Goal: Task Accomplishment & Management: Manage account settings

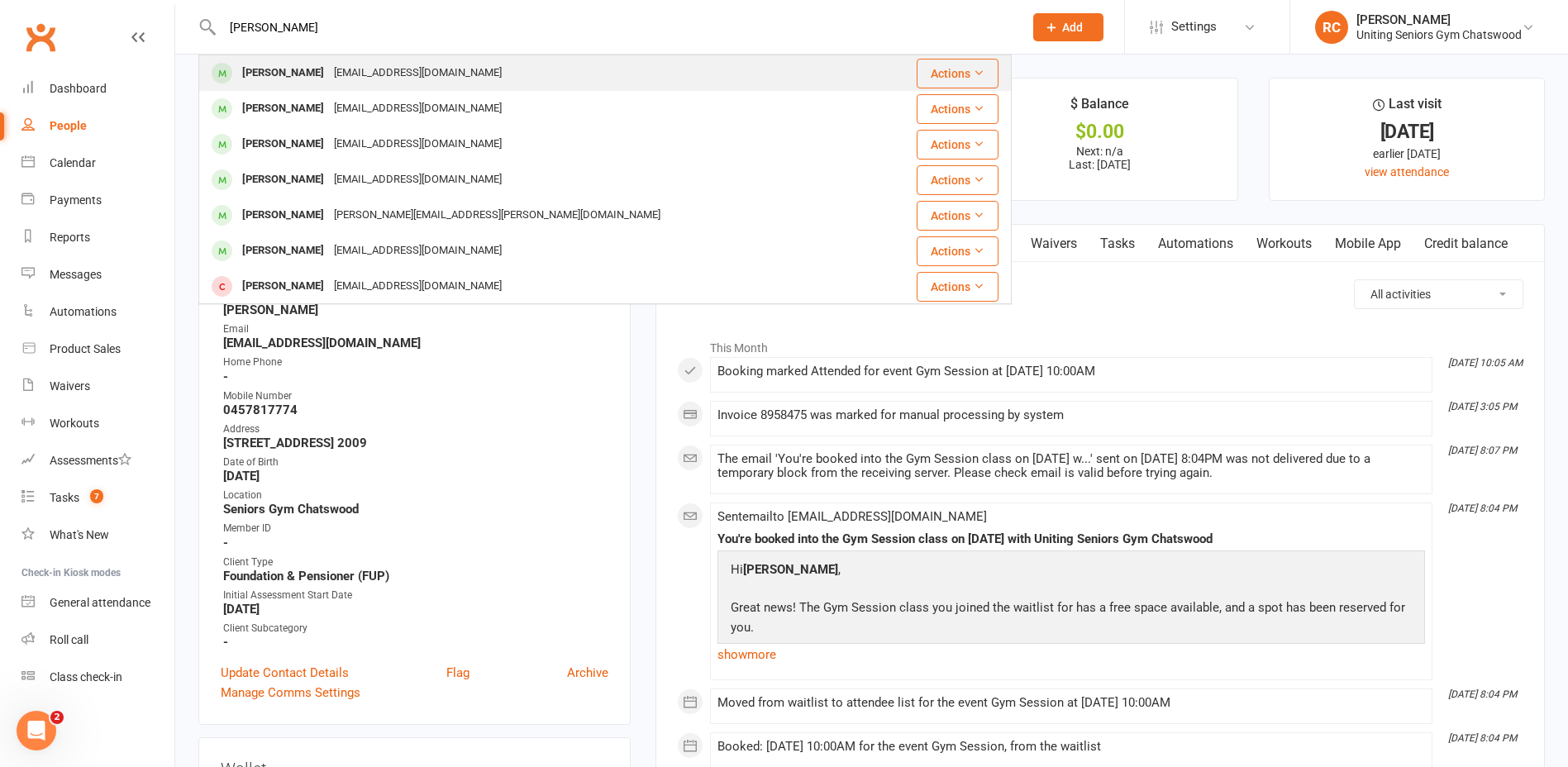
type input "[PERSON_NAME]"
click at [329, 75] on div "[EMAIL_ADDRESS][DOMAIN_NAME]" at bounding box center [418, 73] width 177 height 24
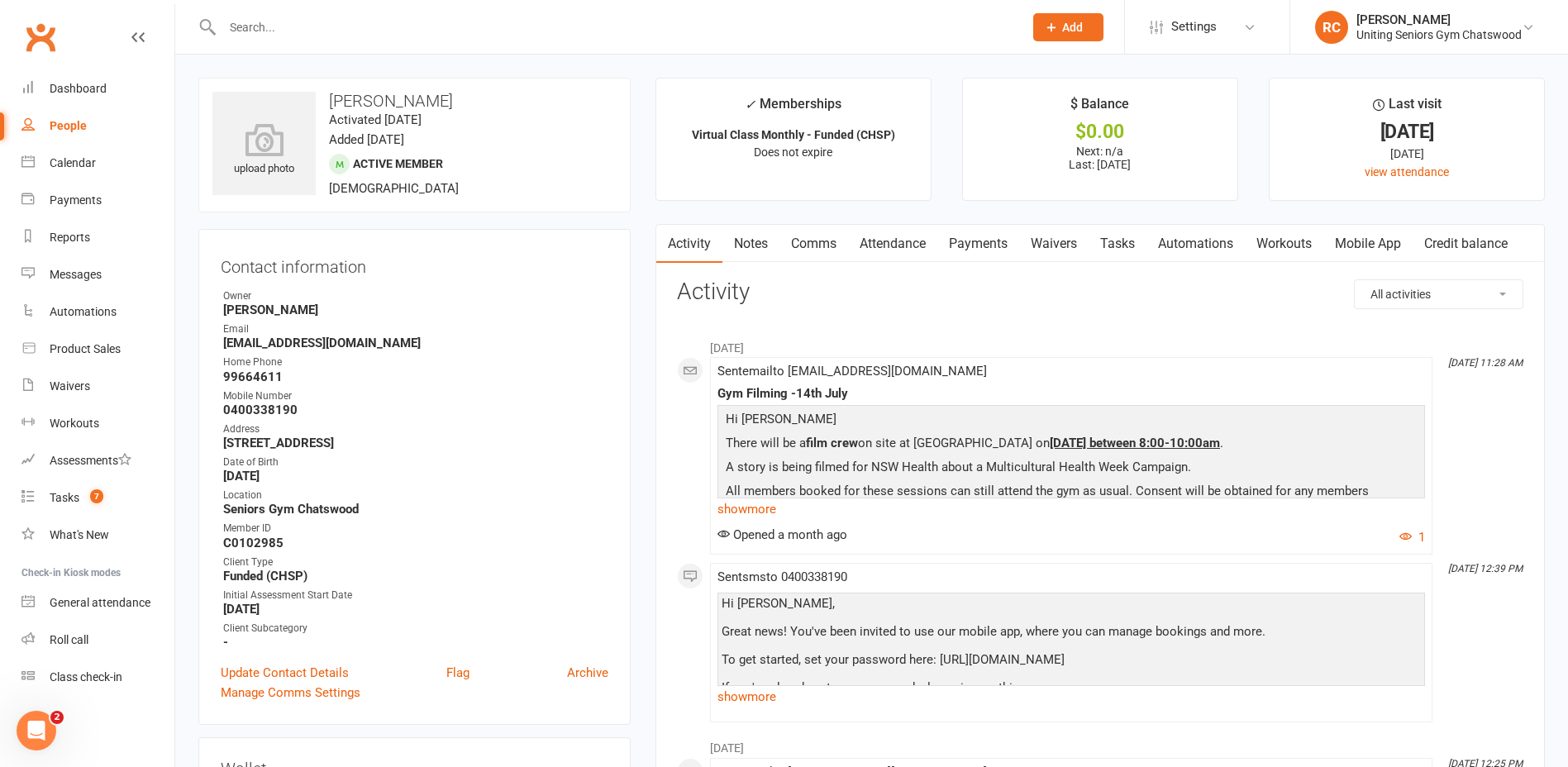
scroll to position [496, 0]
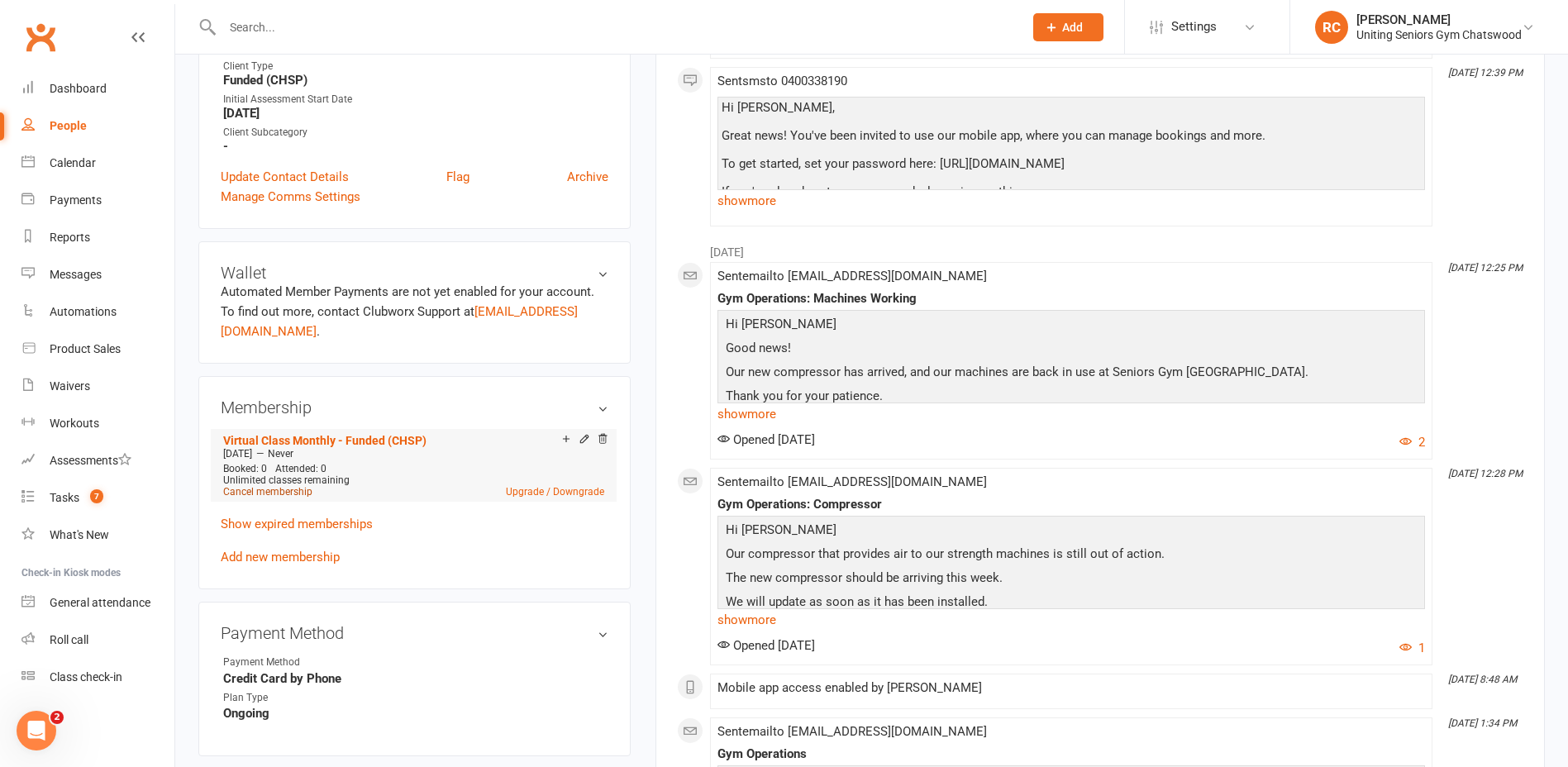
click at [275, 492] on link "Cancel membership" at bounding box center [268, 491] width 90 height 11
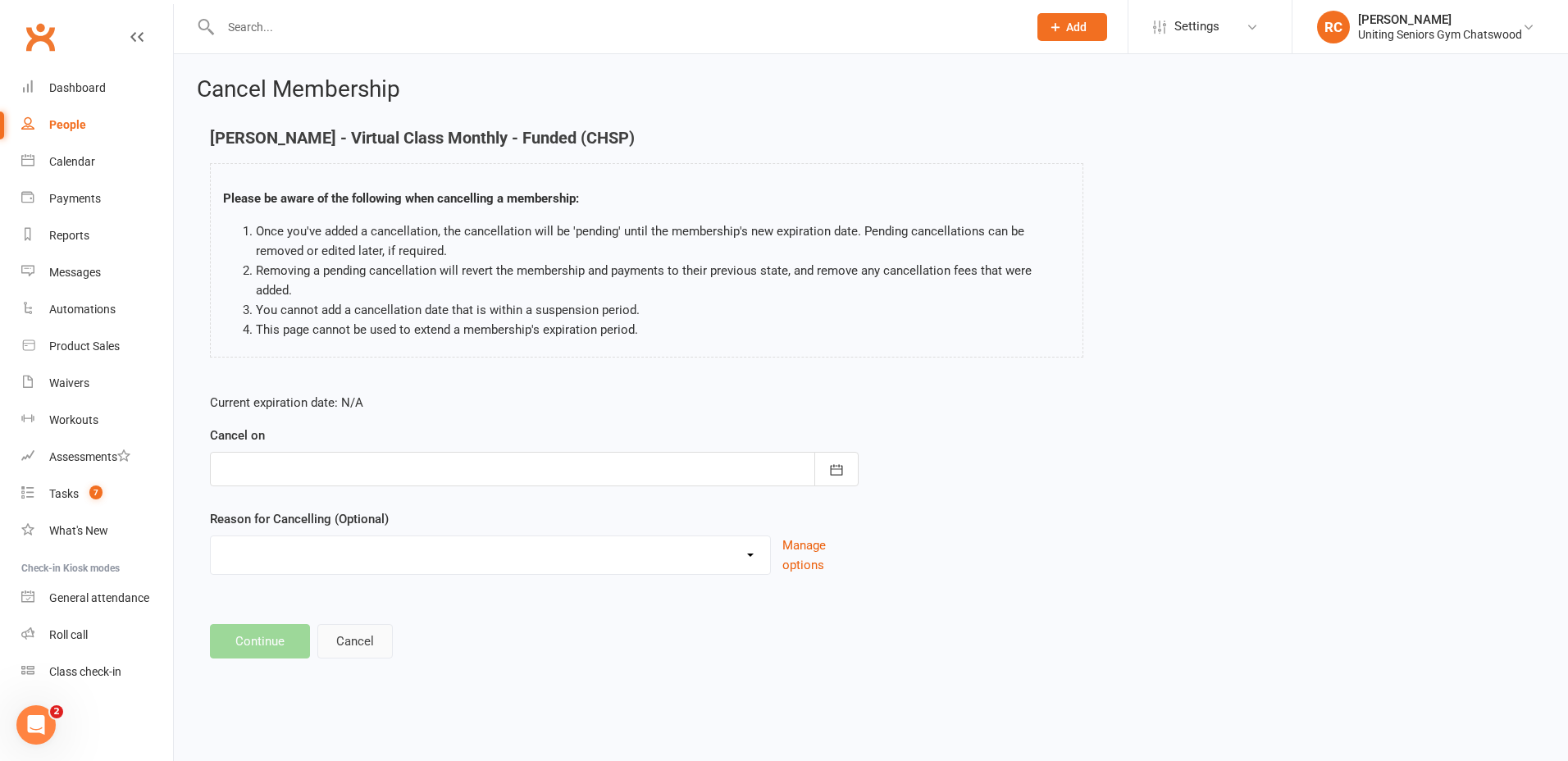
click at [355, 623] on button "Cancel" at bounding box center [355, 641] width 76 height 35
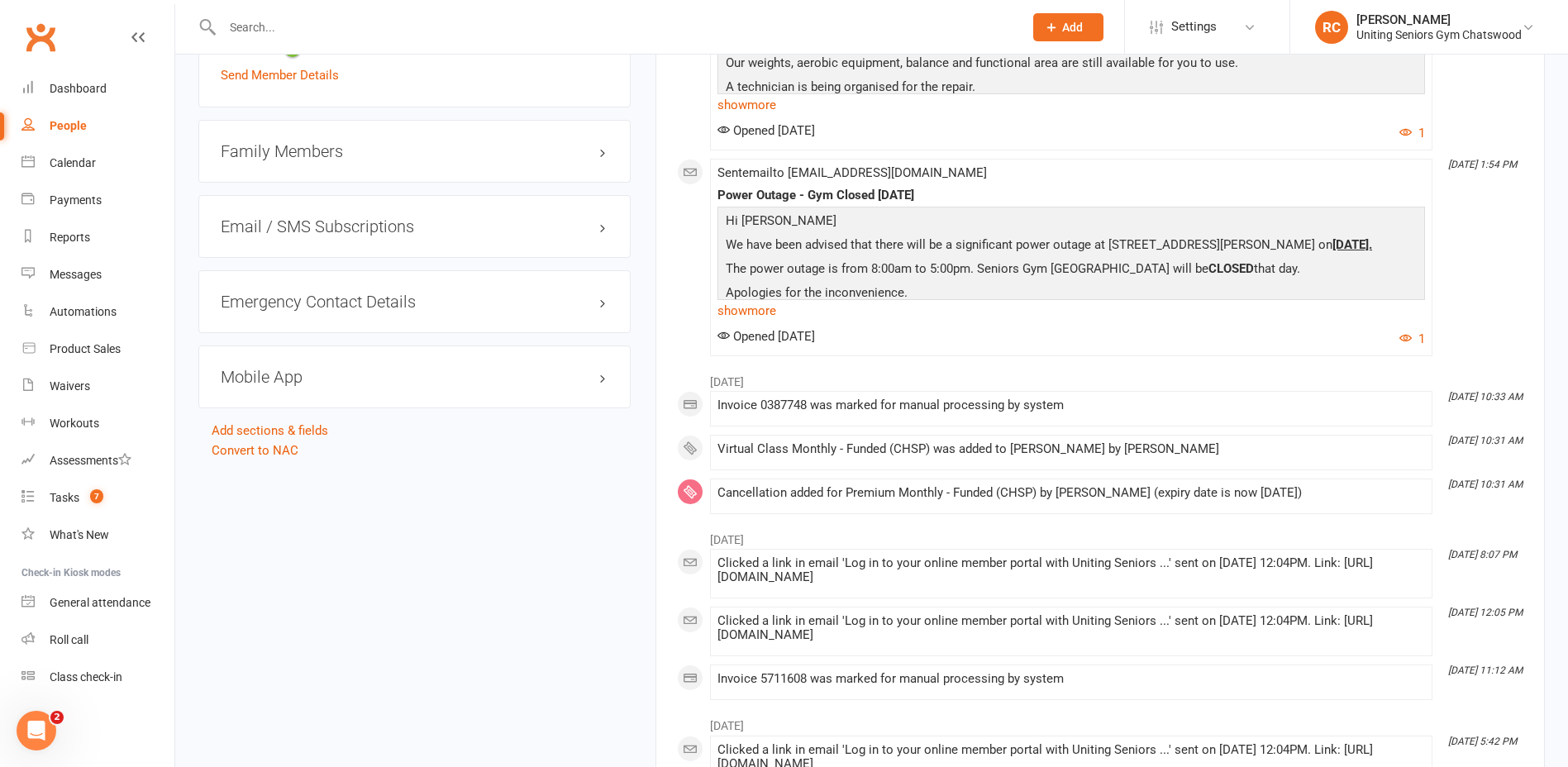
scroll to position [1487, 0]
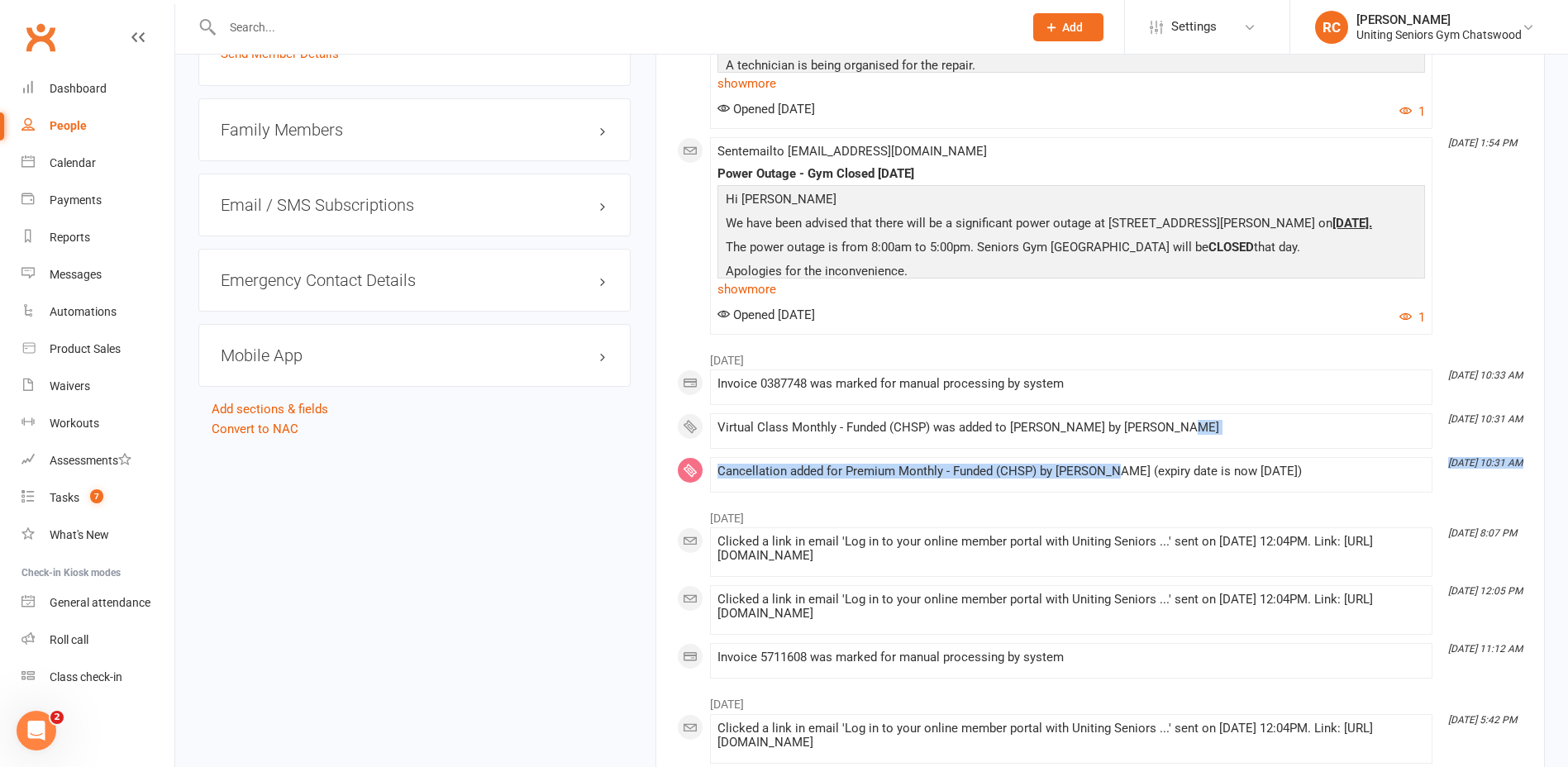
drag, startPoint x: 1224, startPoint y: 430, endPoint x: 1113, endPoint y: 470, distance: 118.0
click at [1111, 469] on div "April [DATE] 10:33 AM Invoice 0387748 was marked for manual processing by syste…" at bounding box center [1100, 418] width 846 height 149
drag, startPoint x: 1113, startPoint y: 470, endPoint x: 1155, endPoint y: 479, distance: 43.0
click at [1155, 479] on div "Cancellation added for Premium Monthly - Funded (CHSP) by [PERSON_NAME] (expiry…" at bounding box center [1071, 475] width 708 height 21
click at [293, 18] on input "text" at bounding box center [615, 27] width 795 height 23
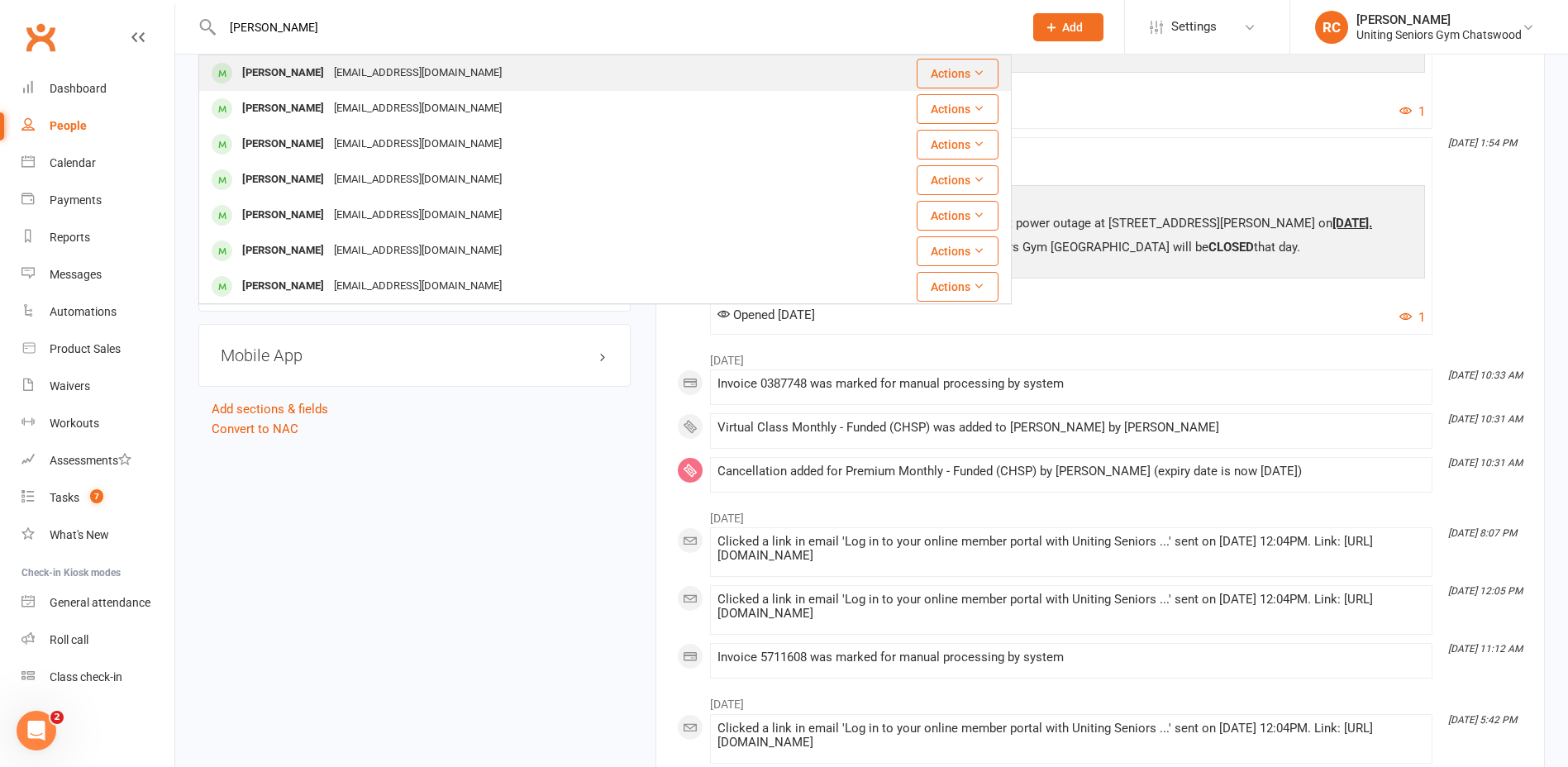
type input "[PERSON_NAME]"
click at [315, 84] on div "[PERSON_NAME]" at bounding box center [283, 73] width 91 height 24
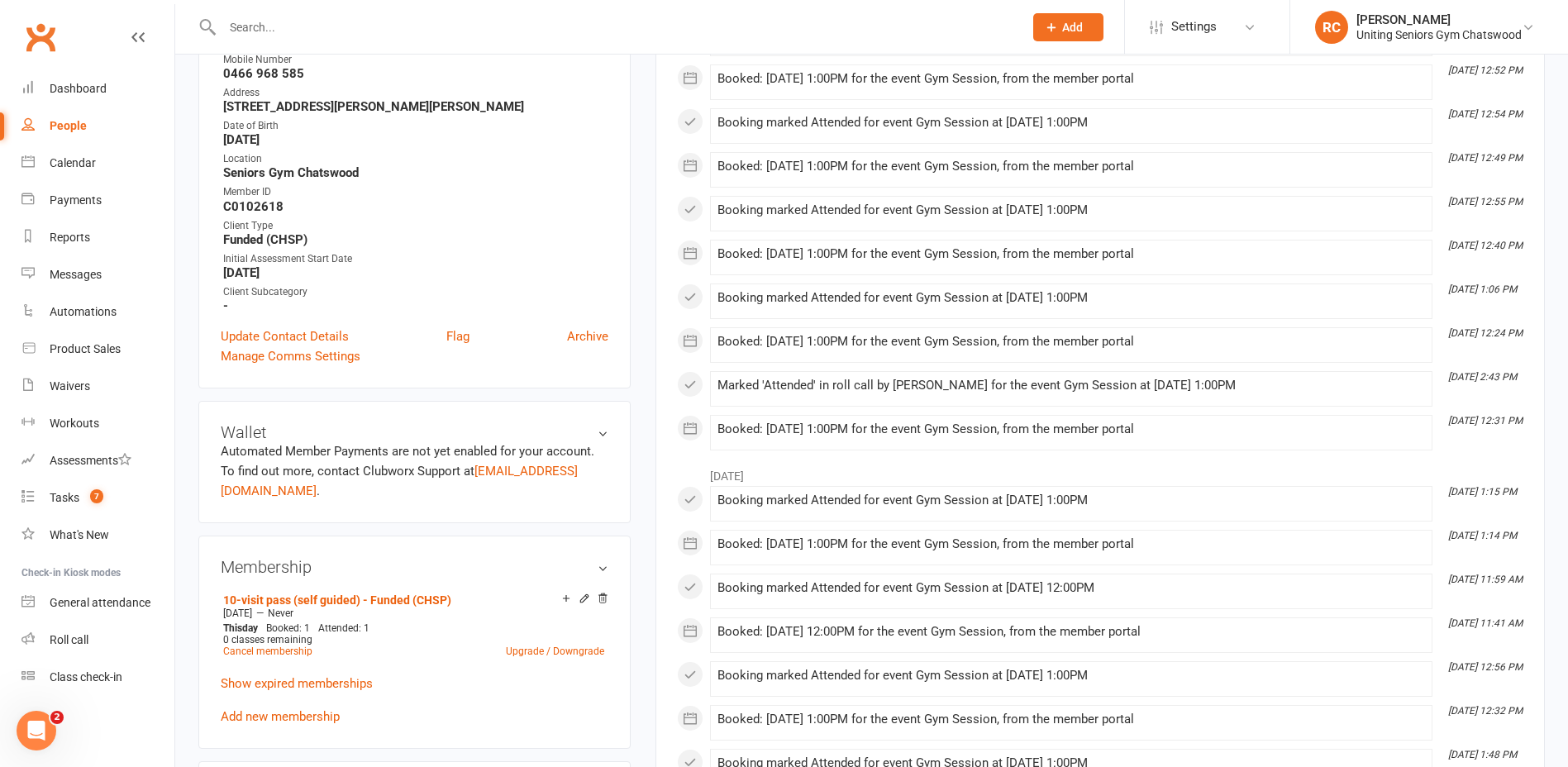
scroll to position [496, 0]
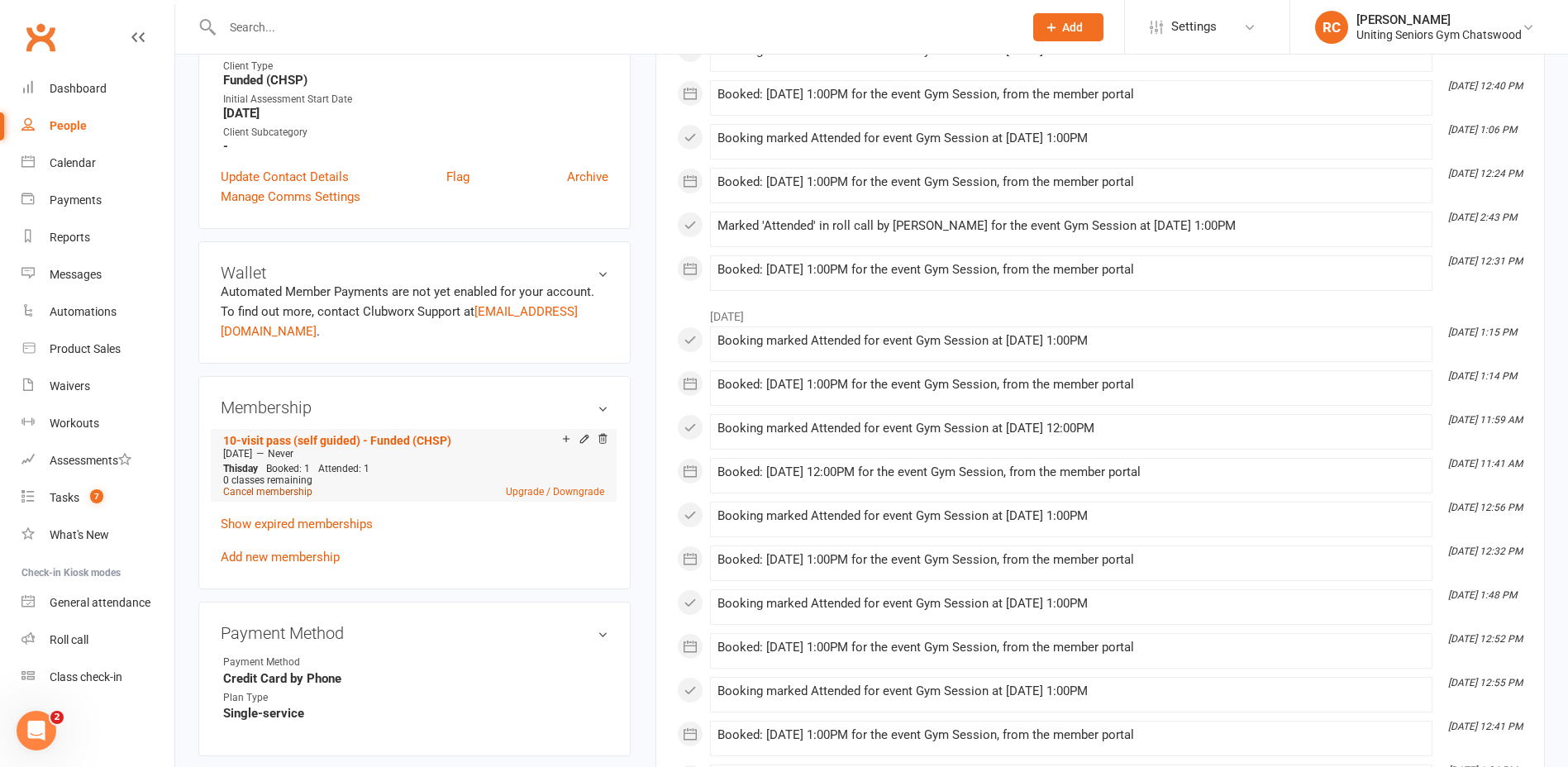
click at [237, 486] on link "Cancel membership" at bounding box center [268, 491] width 90 height 11
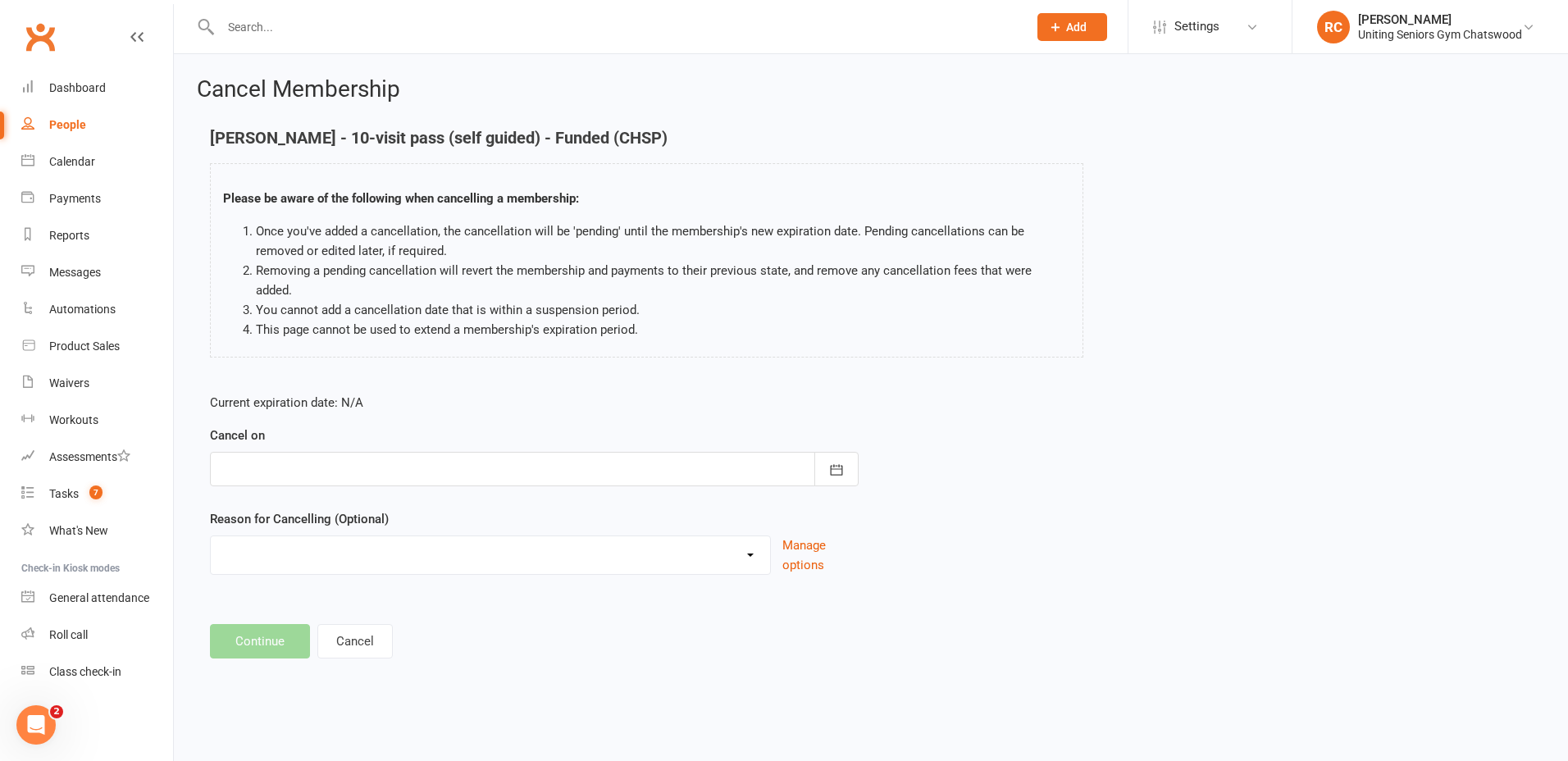
click at [348, 467] on form "Current expiration date: N/A Cancel on [DATE] Sun Mon Tue Wed Thu Fri Sat 31 27…" at bounding box center [534, 483] width 649 height 182
click at [348, 452] on div at bounding box center [534, 469] width 649 height 35
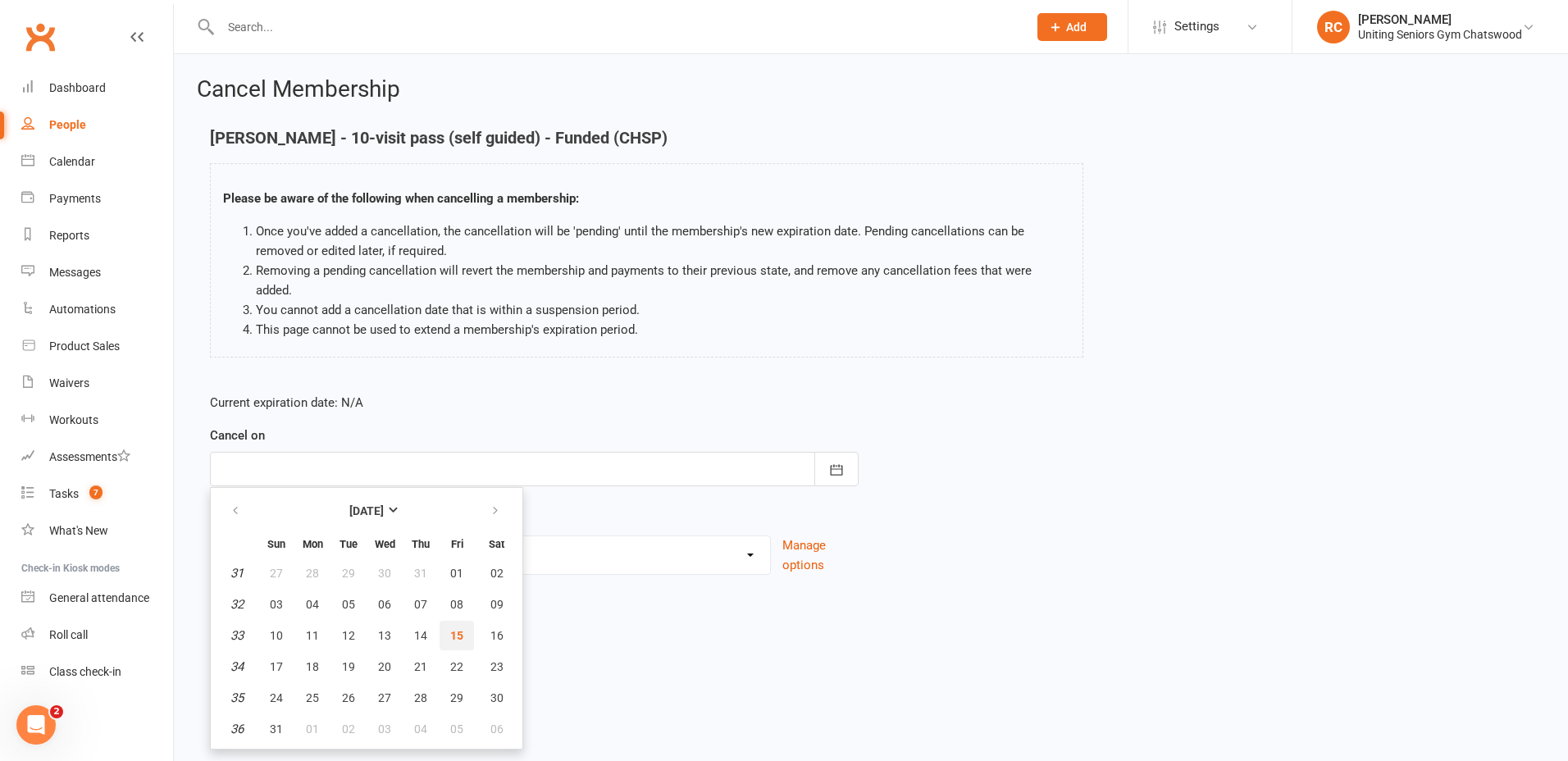
click at [450, 629] on span "15" at bounding box center [456, 635] width 13 height 13
type input "[DATE]"
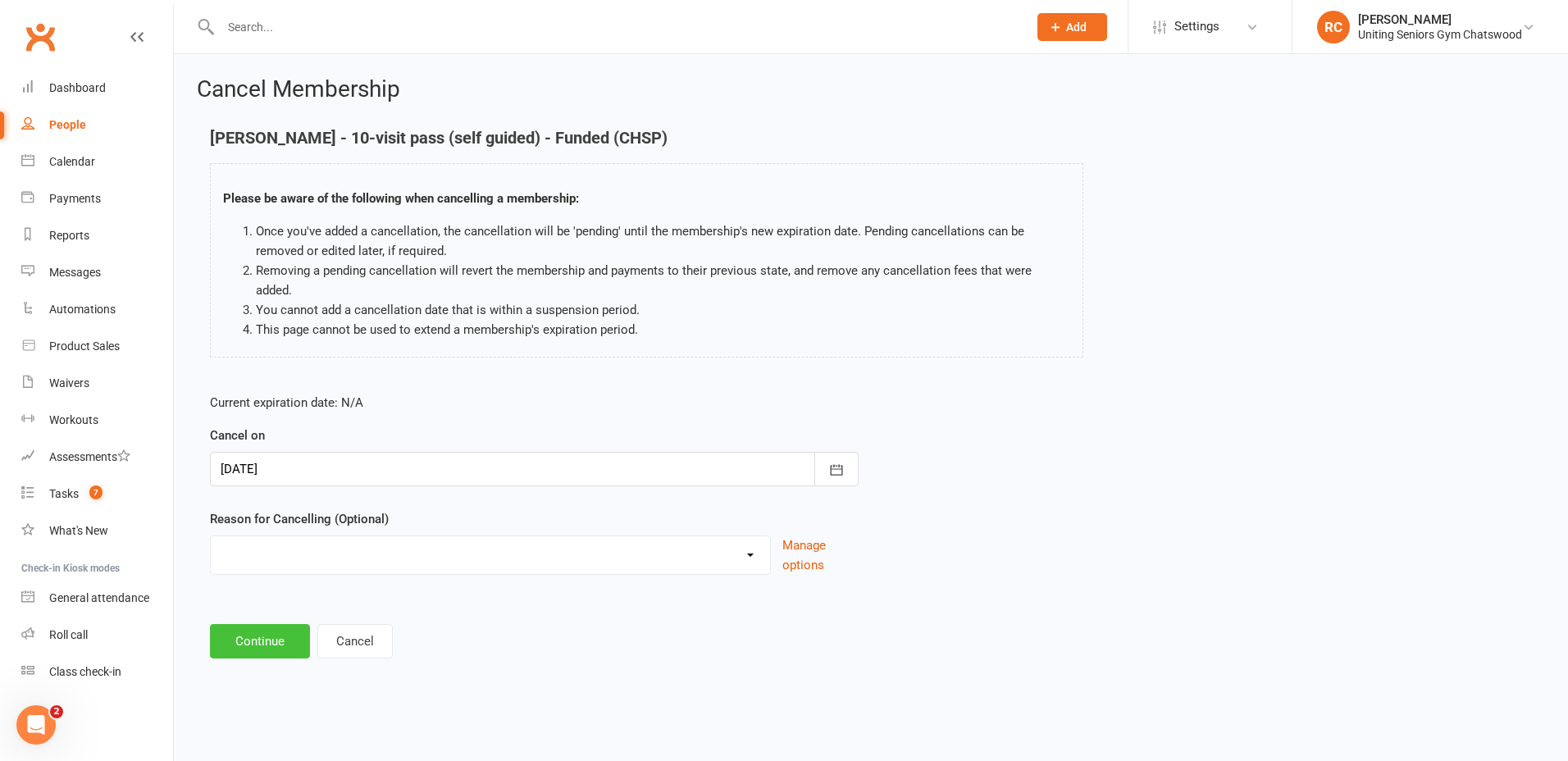
click at [271, 623] on button "Continue" at bounding box center [260, 641] width 100 height 35
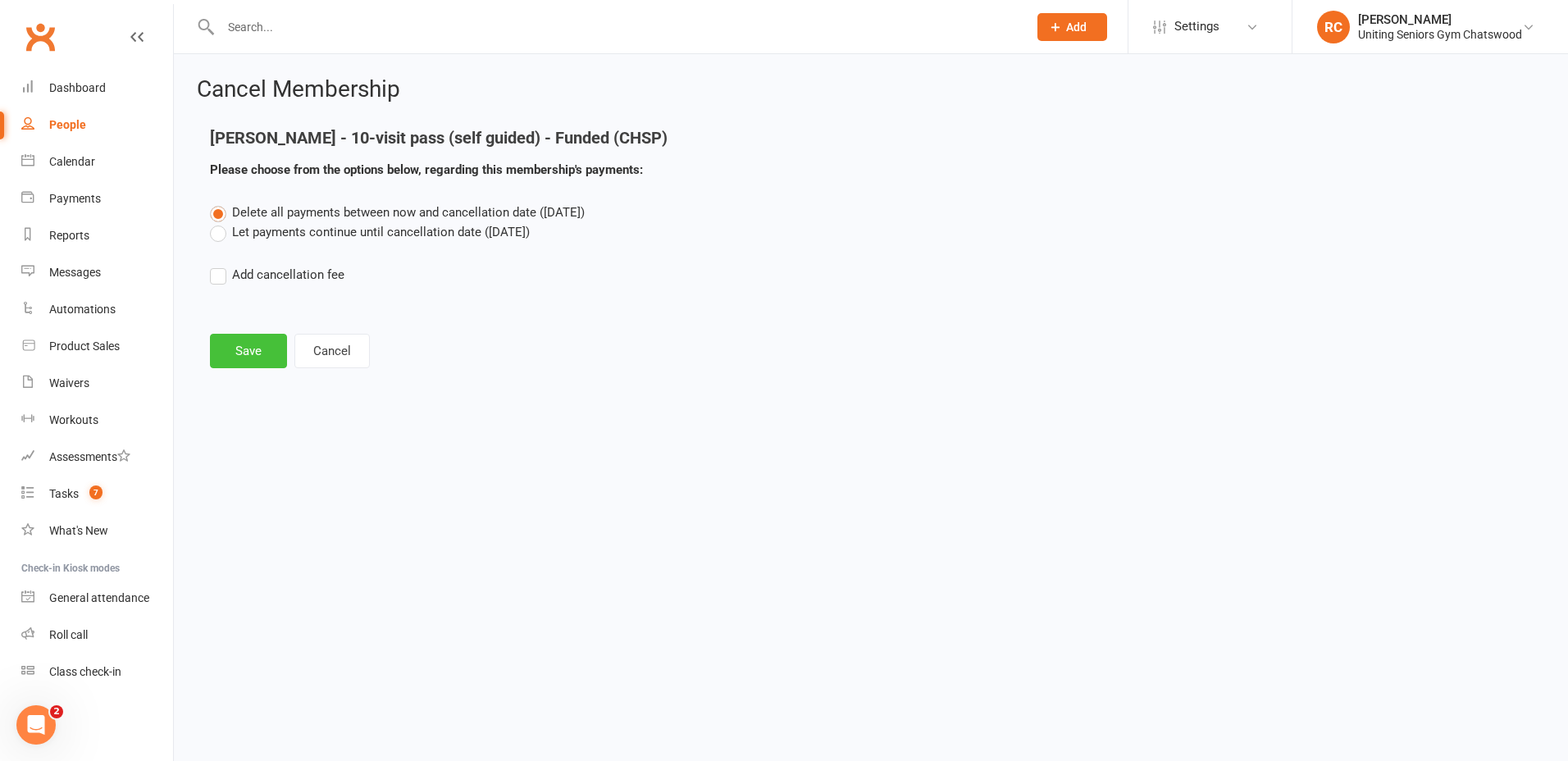
click at [231, 343] on button "Save" at bounding box center [248, 351] width 77 height 35
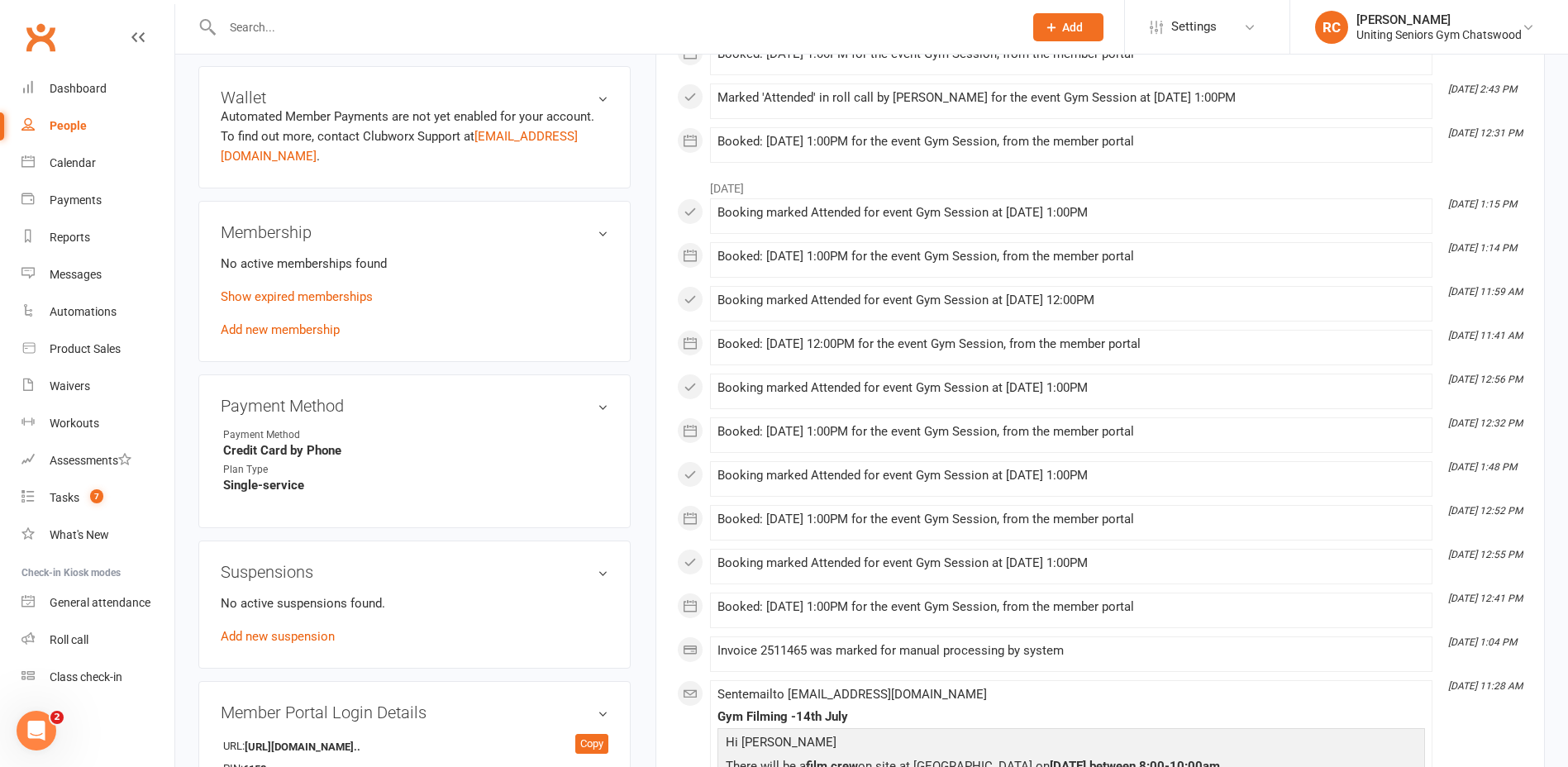
scroll to position [578, 0]
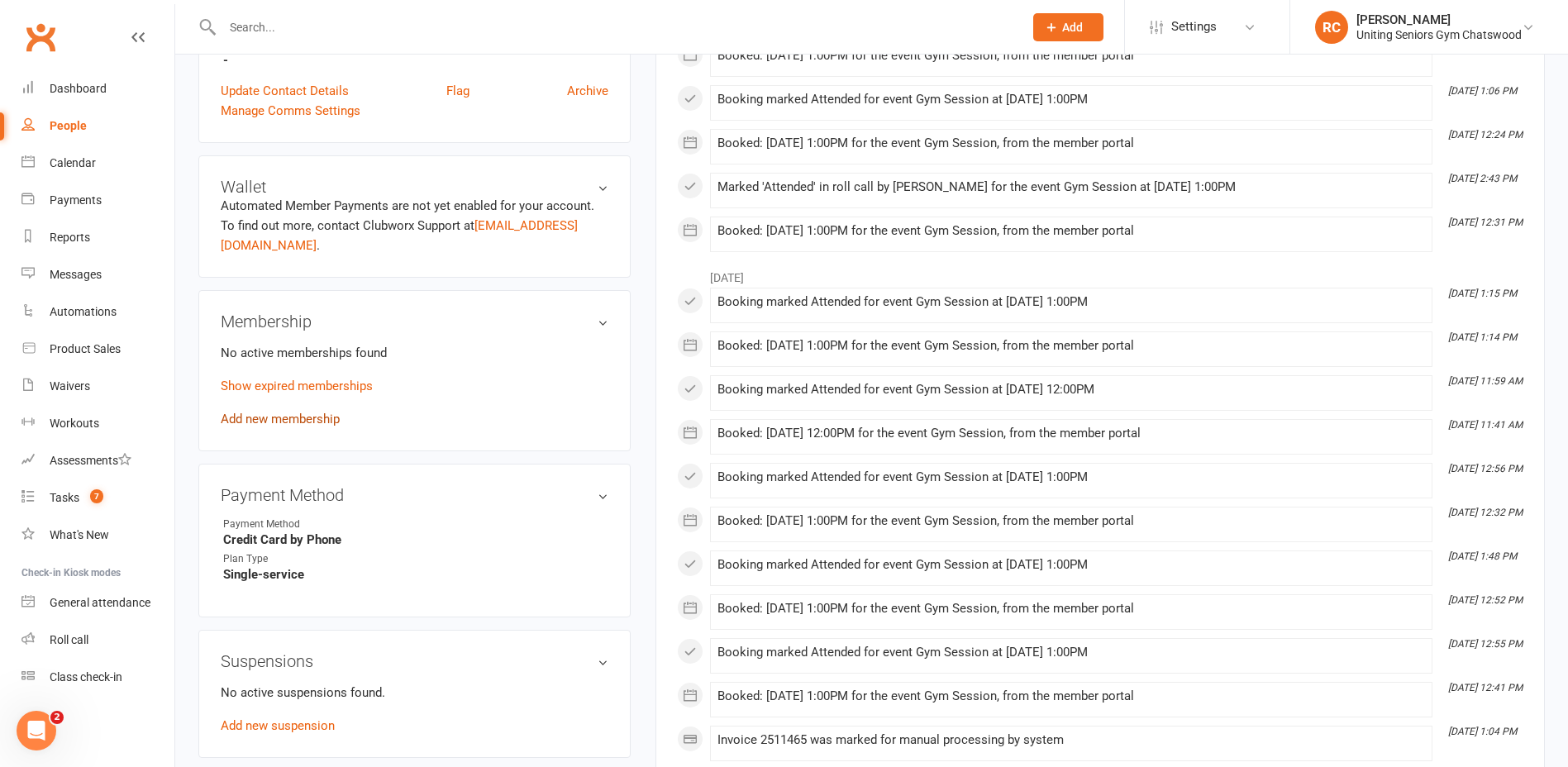
click at [312, 420] on link "Add new membership" at bounding box center [280, 419] width 119 height 15
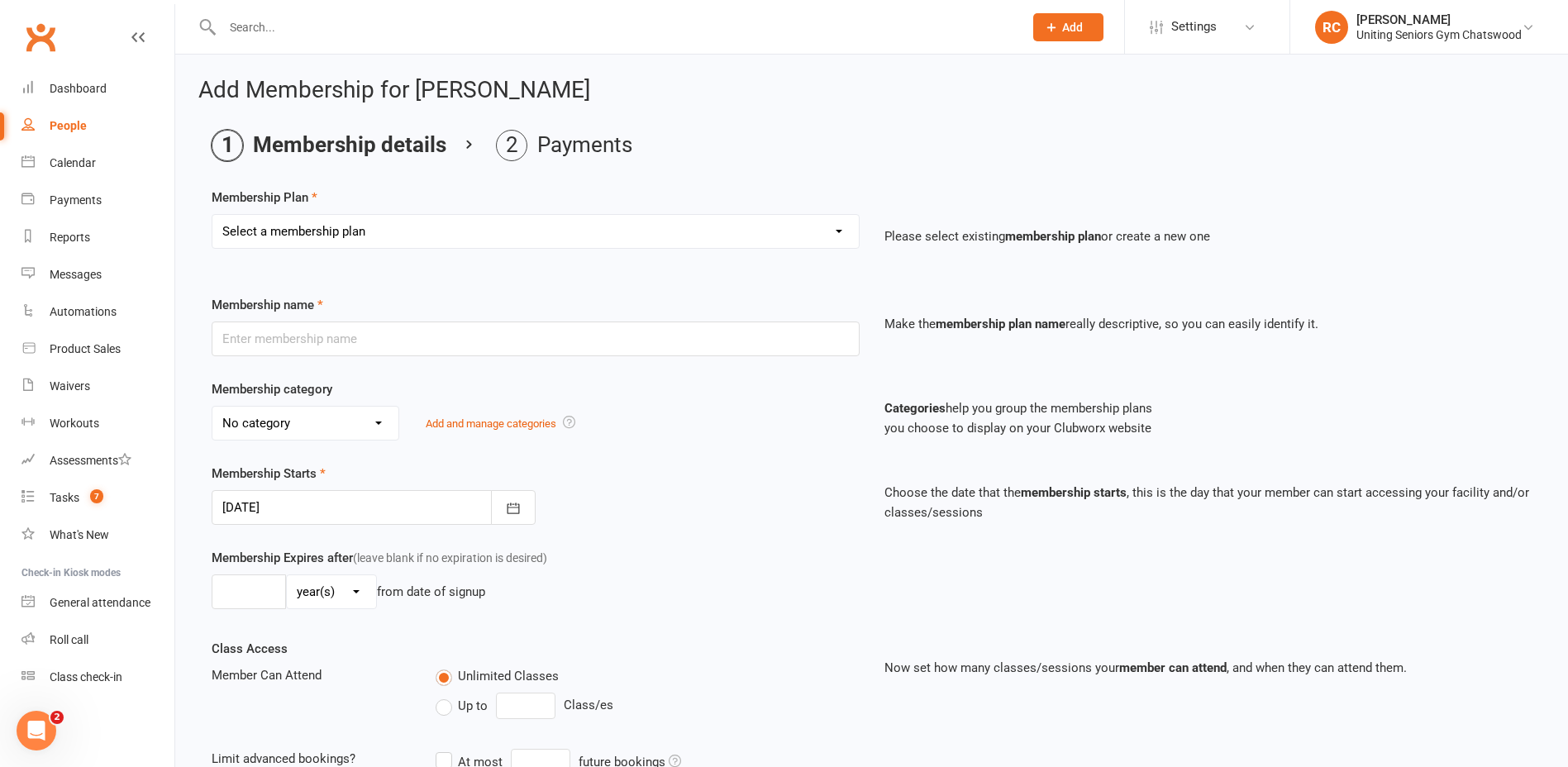
click at [318, 229] on select "Select a membership plan Create new Membership Plan Initial Assessment + Set Up…" at bounding box center [536, 232] width 646 height 33
select select "11"
click at [212, 215] on select "Select a membership plan Create new Membership Plan Initial Assessment + Set Up…" at bounding box center [536, 232] width 646 height 33
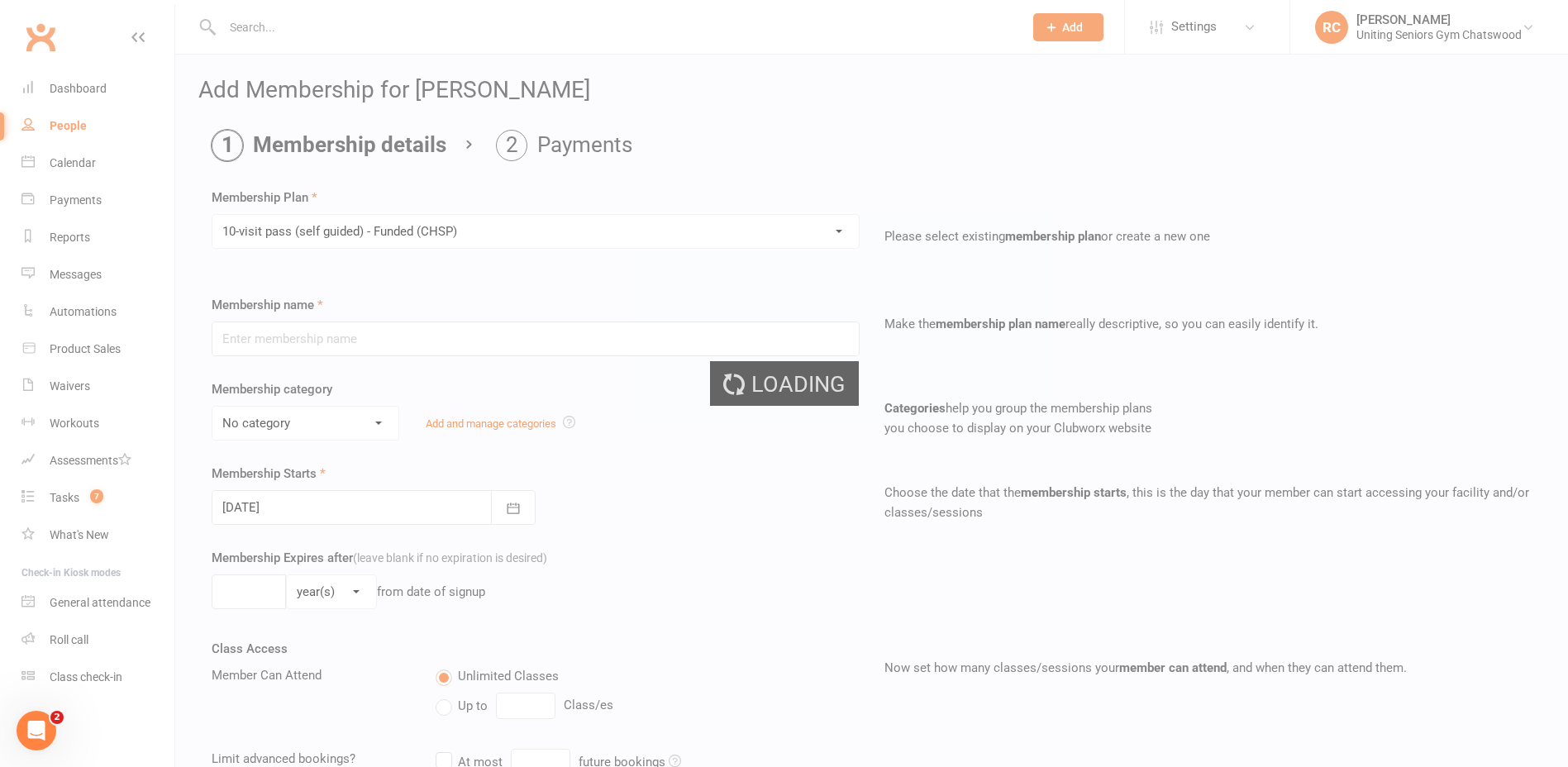
type input "10-visit pass (self guided) - Funded (CHSP)"
select select "0"
type input "0"
select select "2"
type input "1"
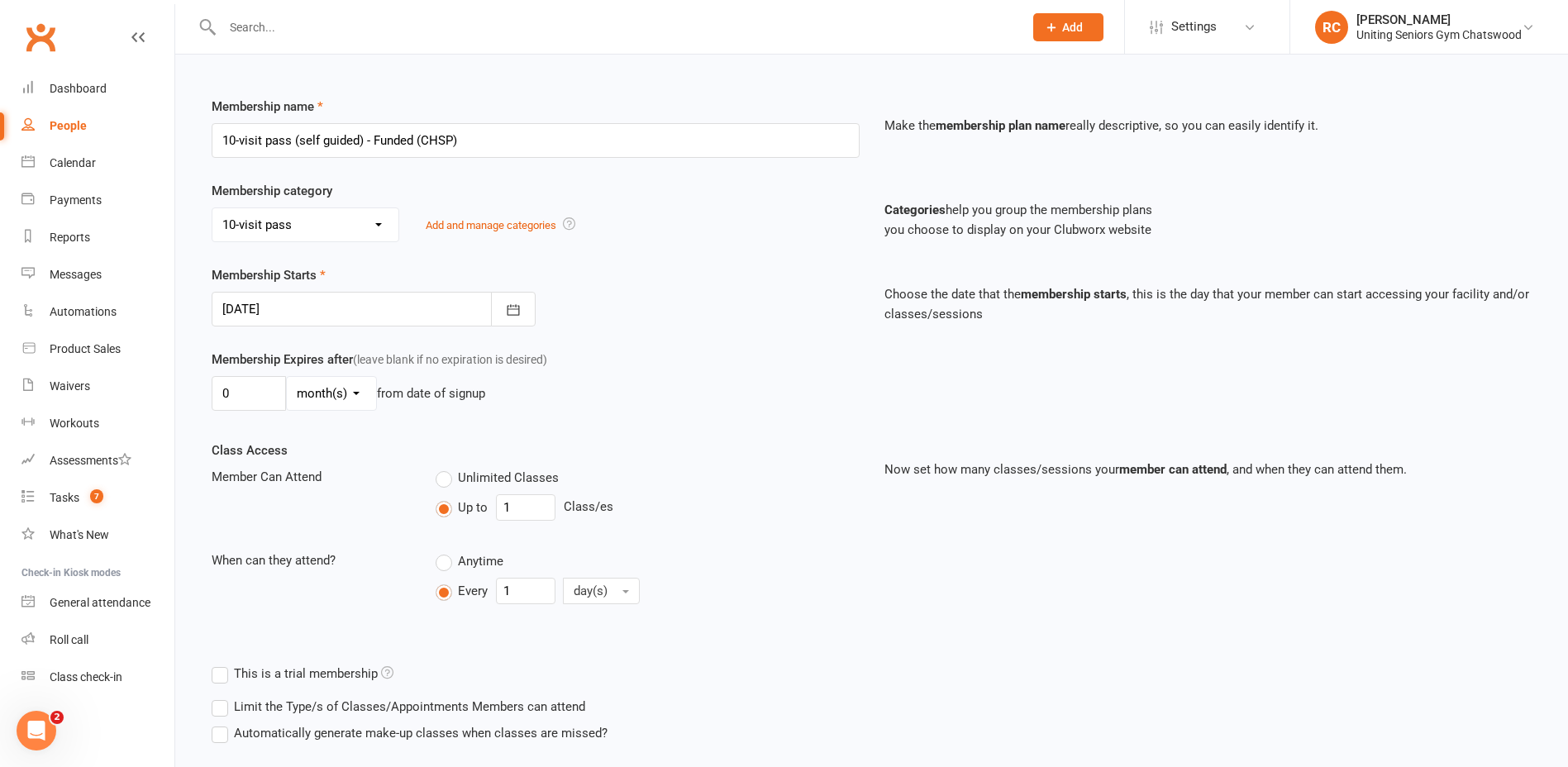
scroll to position [305, 0]
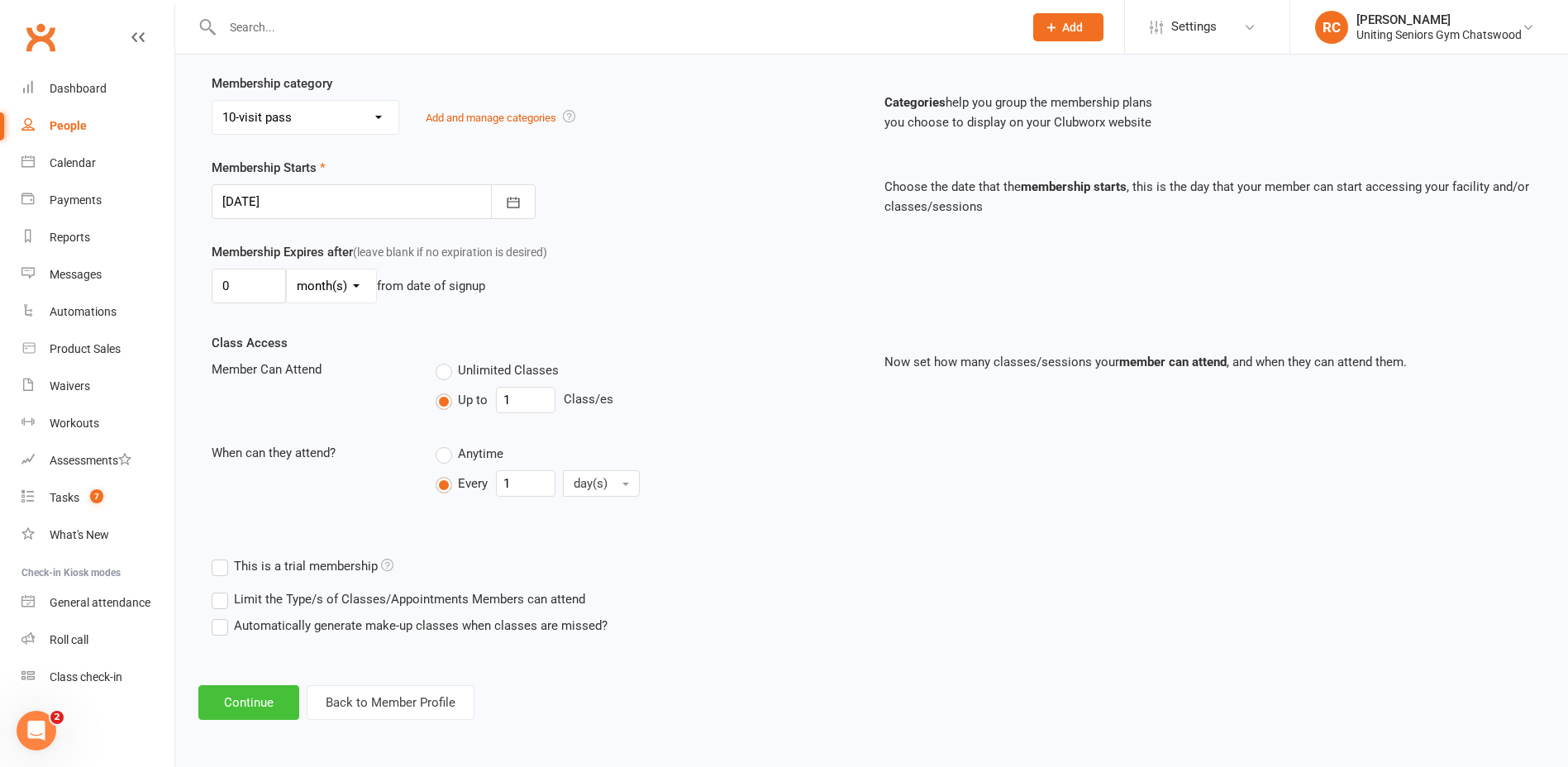
click at [287, 706] on button "Continue" at bounding box center [248, 702] width 101 height 35
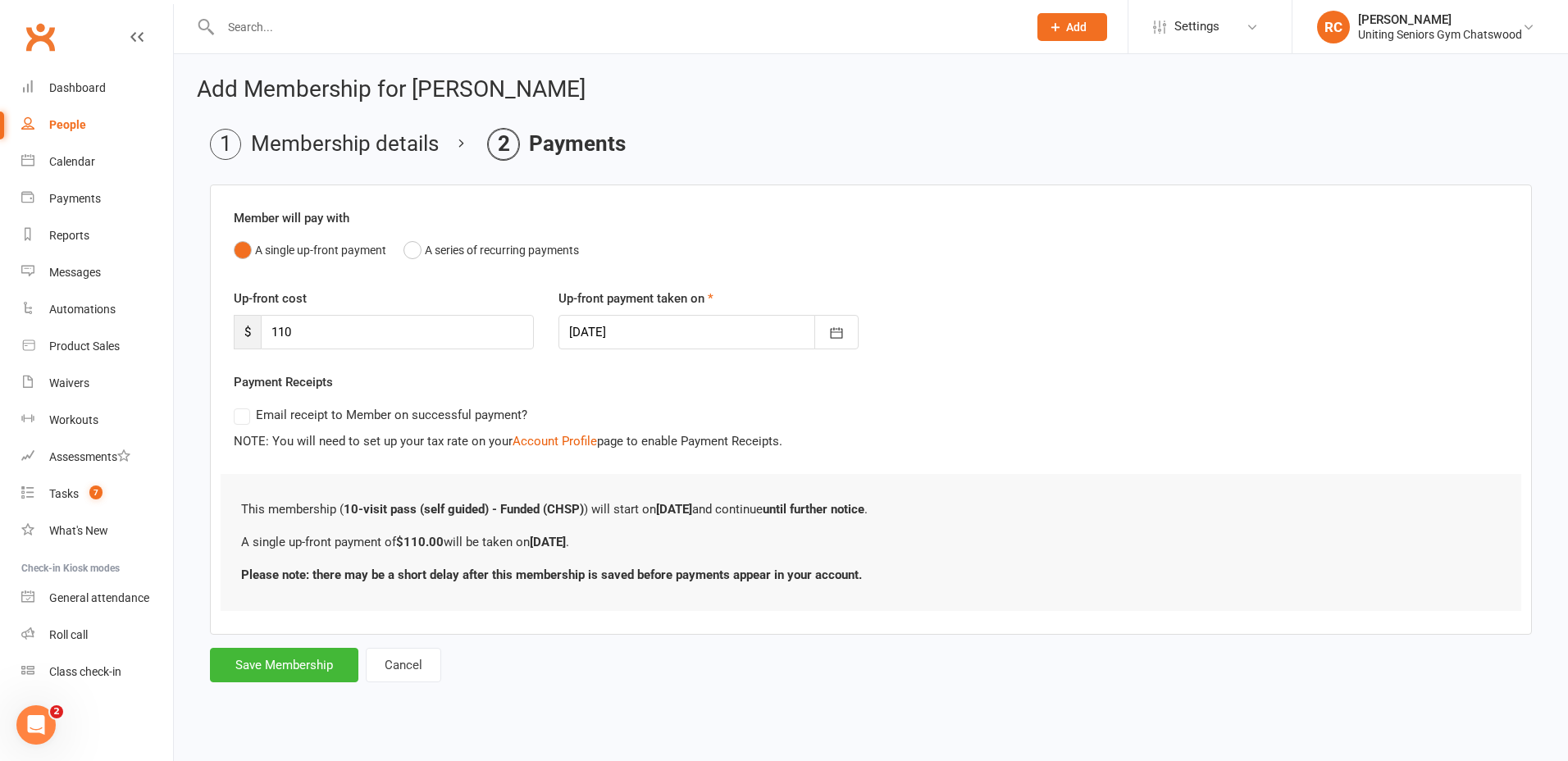
click at [290, 646] on form "Member will pay with A single up-front payment A series of recurring payments U…" at bounding box center [871, 433] width 1322 height 497
click at [312, 667] on button "Save Membership" at bounding box center [284, 665] width 148 height 35
